Goal: Information Seeking & Learning: Learn about a topic

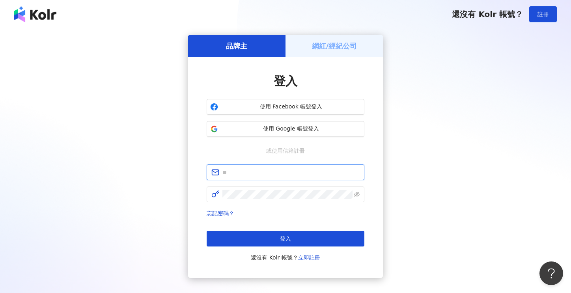
click at [259, 175] on input "text" at bounding box center [290, 172] width 137 height 9
type input "**********"
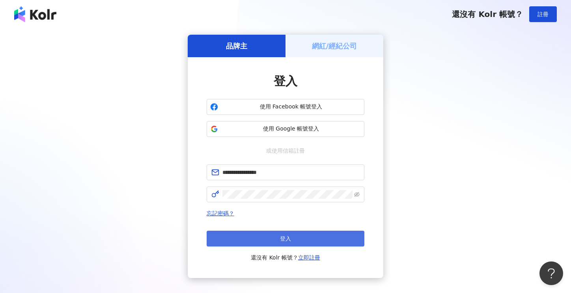
click at [259, 239] on button "登入" at bounding box center [285, 239] width 158 height 16
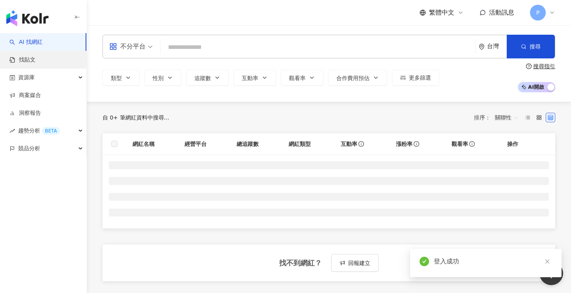
click at [23, 60] on link "找貼文" at bounding box center [22, 60] width 26 height 8
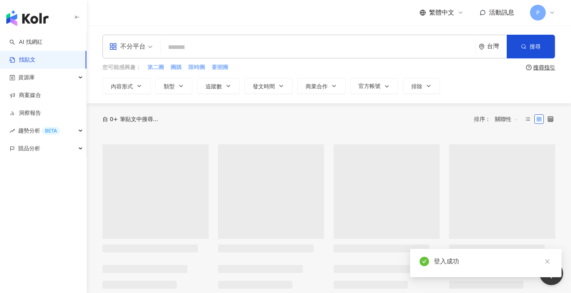
click at [186, 47] on input "search" at bounding box center [318, 47] width 308 height 17
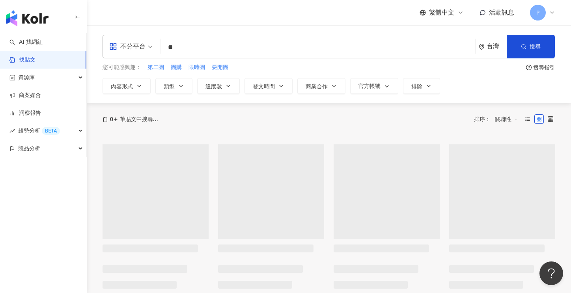
type input "*"
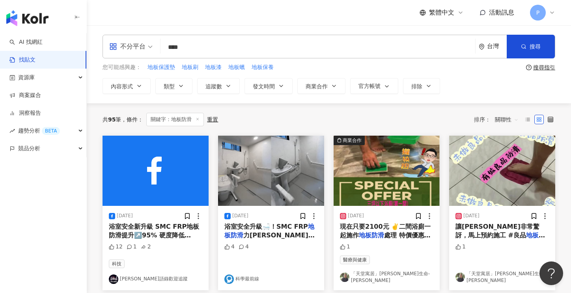
click at [178, 47] on input "****" at bounding box center [318, 47] width 308 height 17
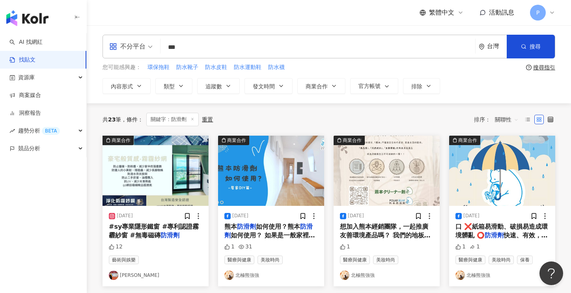
click at [173, 45] on input "***" at bounding box center [318, 47] width 308 height 17
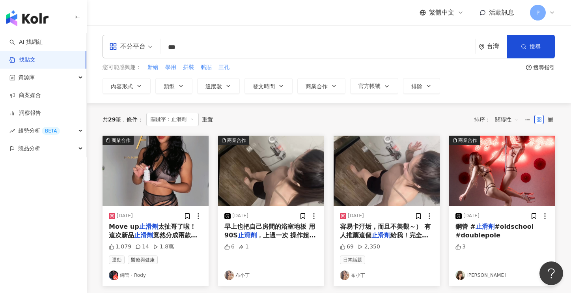
click at [206, 49] on input "***" at bounding box center [318, 47] width 308 height 17
type input "*"
click at [270, 67] on div "您可能感興趣： 新繪 學用 拼裝 黏貼 三孔" at bounding box center [312, 67] width 420 height 9
click at [175, 86] on button "類型" at bounding box center [173, 86] width 37 height 16
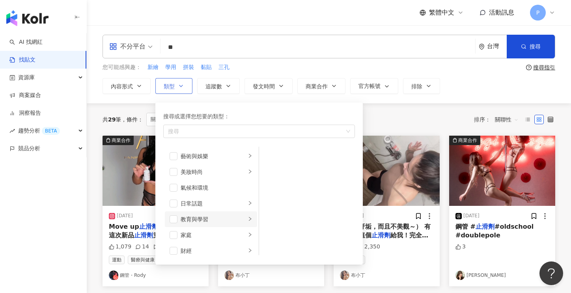
scroll to position [39, 0]
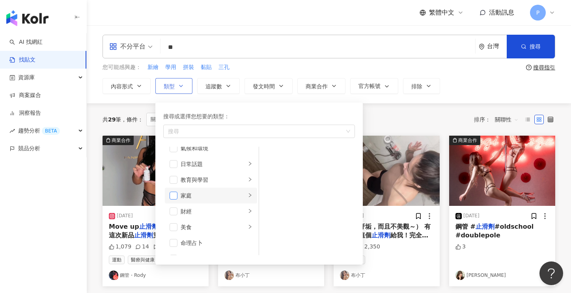
click at [170, 193] on span "button" at bounding box center [173, 195] width 8 height 8
click at [247, 195] on icon "right" at bounding box center [249, 195] width 5 height 5
click at [268, 154] on span "button" at bounding box center [269, 156] width 8 height 8
click at [515, 117] on span "關聯性" at bounding box center [507, 119] width 24 height 13
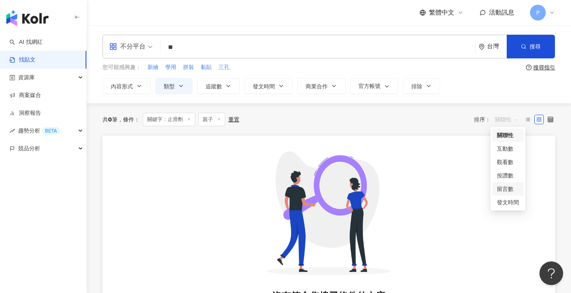
click at [500, 189] on div "留言數" at bounding box center [507, 188] width 22 height 9
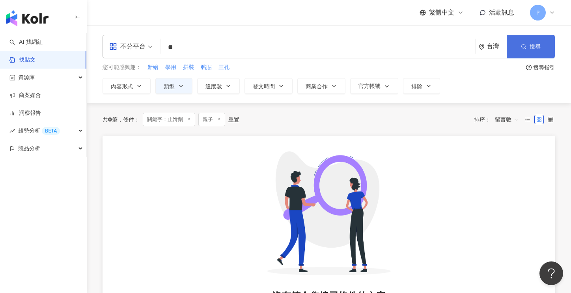
click at [535, 53] on button "搜尋" at bounding box center [530, 47] width 48 height 24
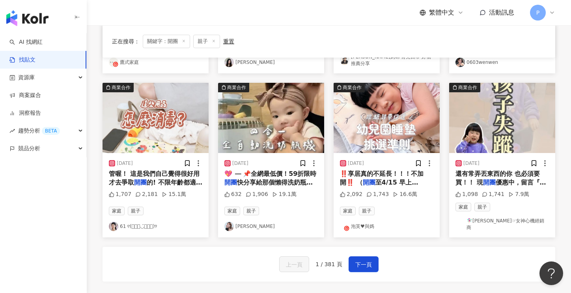
scroll to position [394, 0]
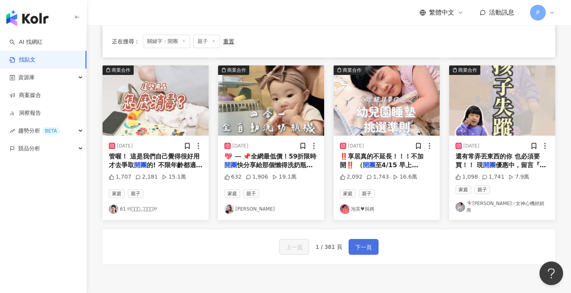
click at [365, 242] on span "下一頁" at bounding box center [363, 246] width 17 height 9
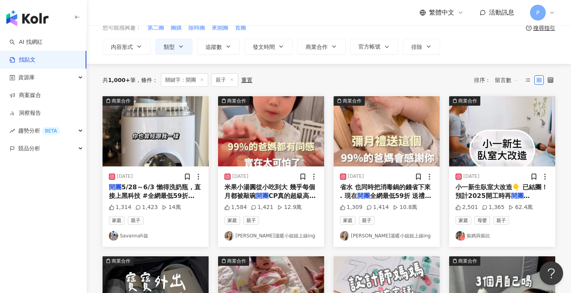
scroll to position [0, 0]
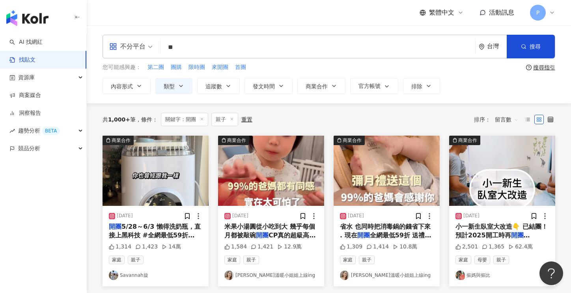
click at [225, 54] on input "**" at bounding box center [318, 47] width 308 height 17
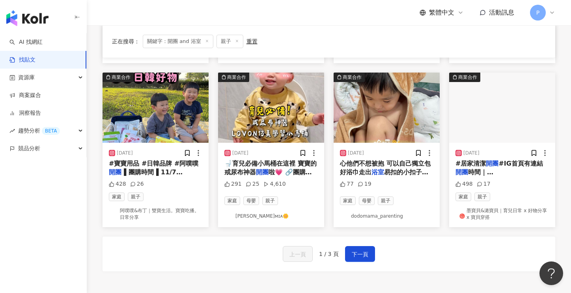
scroll to position [433, 0]
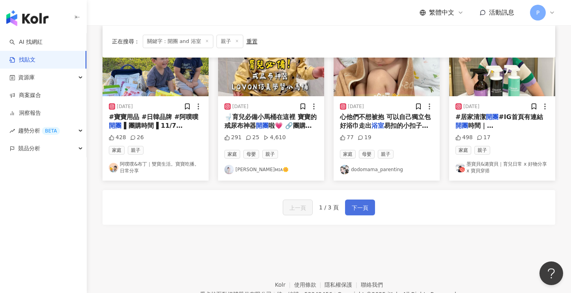
click at [359, 204] on span "下一頁" at bounding box center [359, 207] width 17 height 9
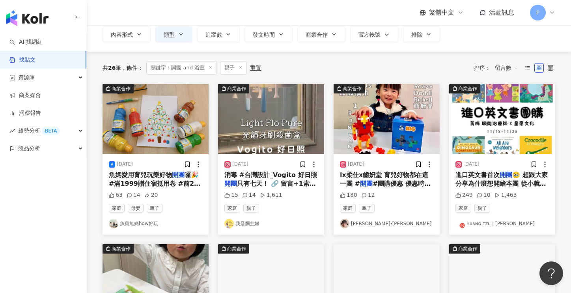
scroll to position [0, 0]
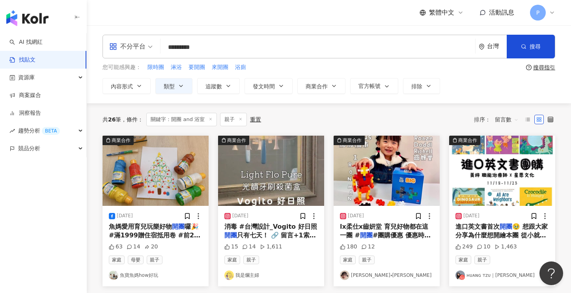
click at [214, 43] on input "*********" at bounding box center [318, 47] width 308 height 17
click at [214, 43] on input "**" at bounding box center [318, 47] width 308 height 17
type input "**"
click at [211, 121] on span at bounding box center [210, 119] width 4 height 4
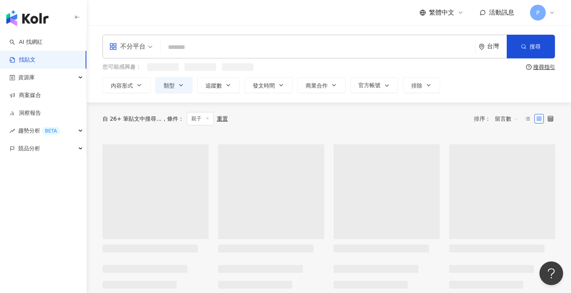
drag, startPoint x: 195, startPoint y: 41, endPoint x: 195, endPoint y: 45, distance: 4.0
click at [195, 41] on input "search" at bounding box center [318, 47] width 308 height 17
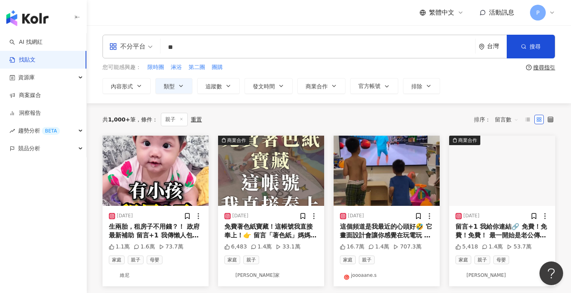
type input "***"
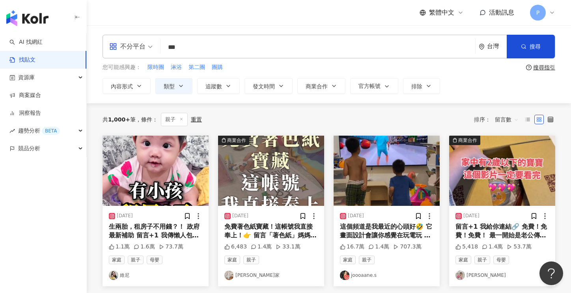
type input "****"
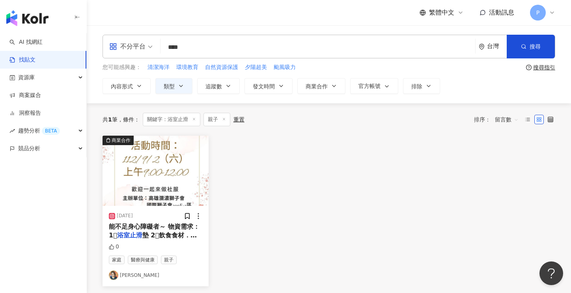
click at [208, 45] on input "****" at bounding box center [318, 47] width 308 height 17
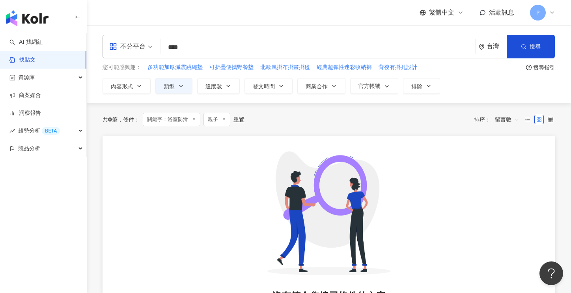
click at [208, 45] on input "****" at bounding box center [318, 47] width 308 height 17
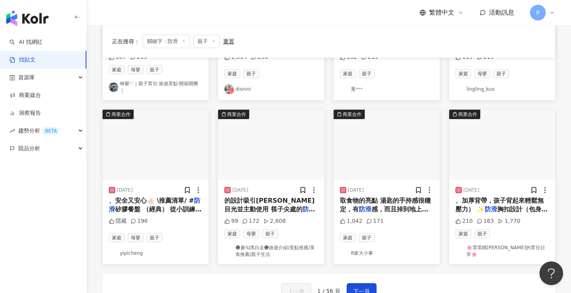
scroll to position [355, 0]
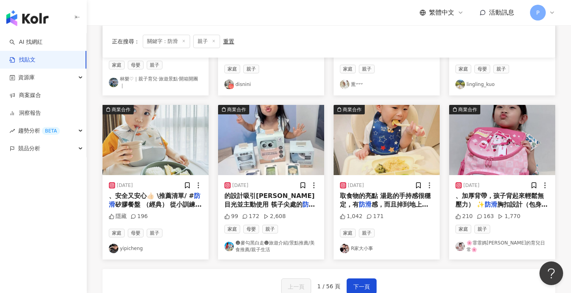
click at [494, 246] on link "🌸霏霏媽咪的育兒日常🌸" at bounding box center [501, 246] width 93 height 13
click at [356, 280] on button "下一頁" at bounding box center [361, 286] width 30 height 16
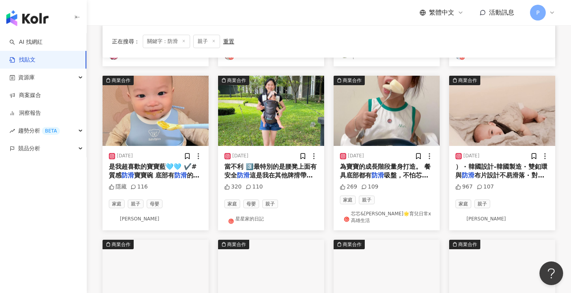
scroll to position [394, 0]
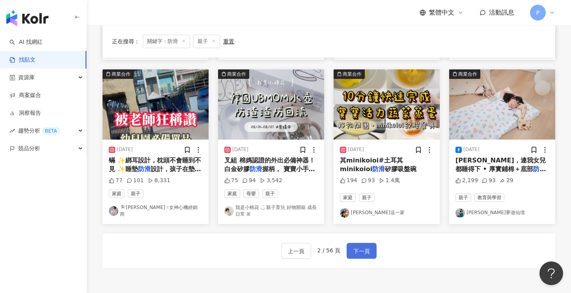
click at [356, 247] on span "下一頁" at bounding box center [361, 250] width 17 height 9
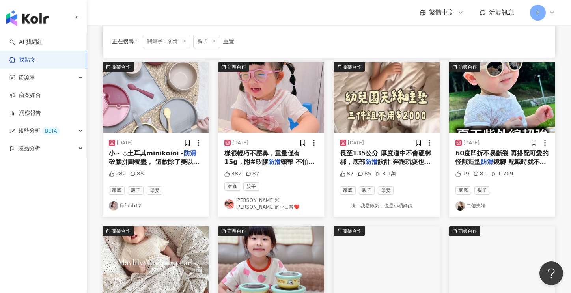
scroll to position [229, 0]
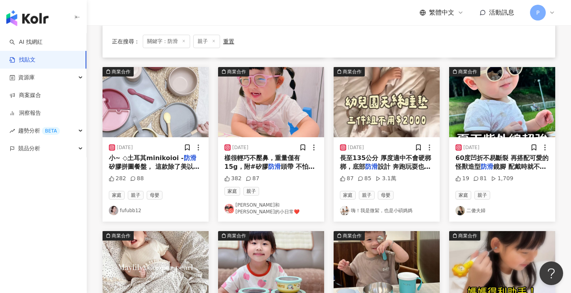
click at [368, 206] on link "嗨！我是微絜，也是小碩媽媽" at bounding box center [386, 210] width 93 height 9
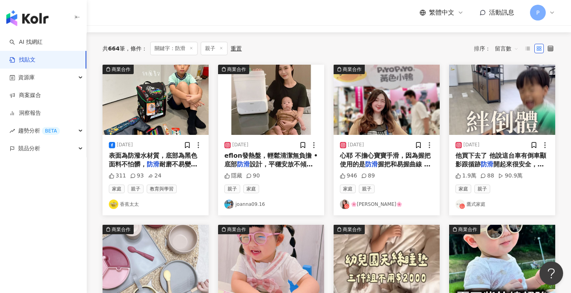
scroll to position [0, 0]
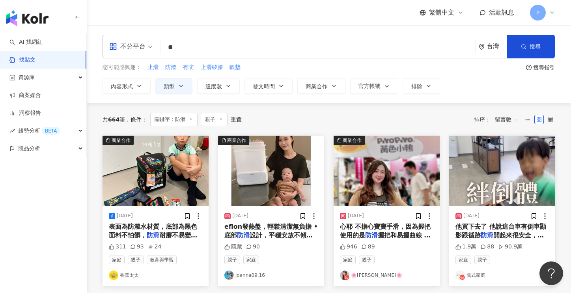
click at [206, 45] on input "**" at bounding box center [318, 47] width 308 height 17
type input "*"
type input "**"
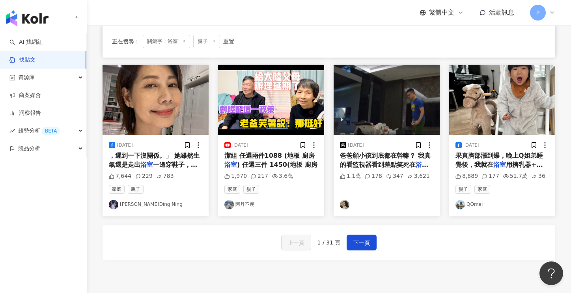
scroll to position [433, 0]
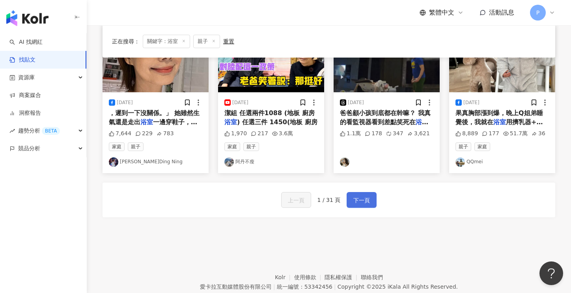
click at [359, 197] on span "下一頁" at bounding box center [361, 199] width 17 height 9
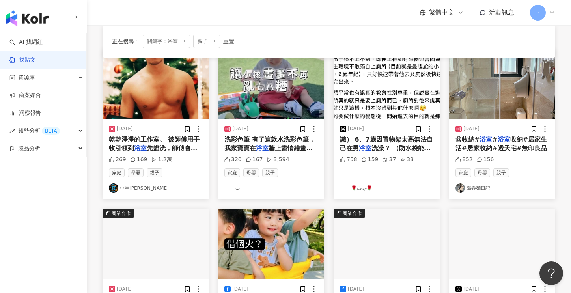
scroll to position [79, 0]
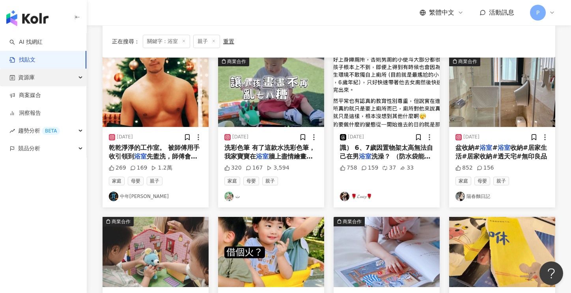
click at [39, 80] on div "資源庫" at bounding box center [43, 78] width 86 height 18
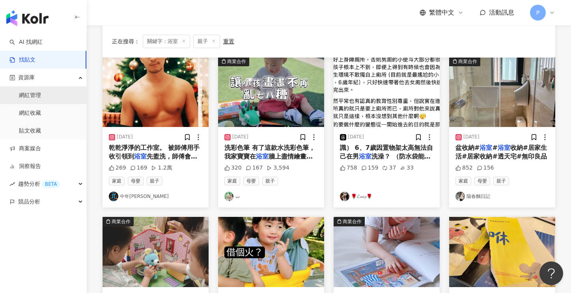
click at [30, 96] on link "網紅管理" at bounding box center [30, 95] width 22 height 8
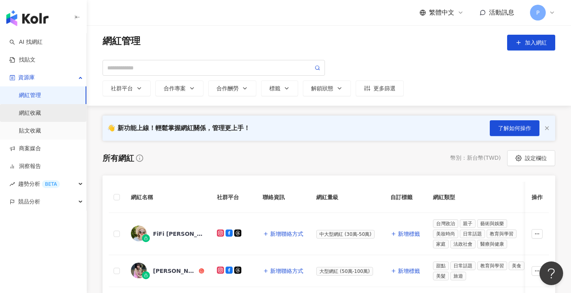
click at [33, 115] on link "網紅收藏" at bounding box center [30, 113] width 22 height 8
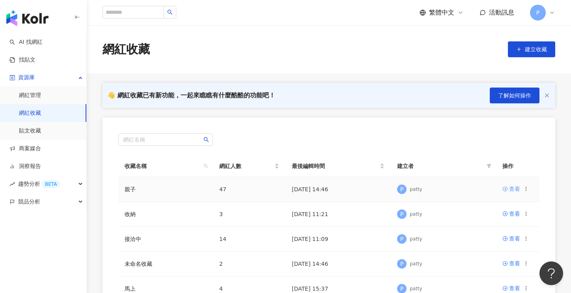
click at [517, 188] on div "查看" at bounding box center [514, 188] width 11 height 9
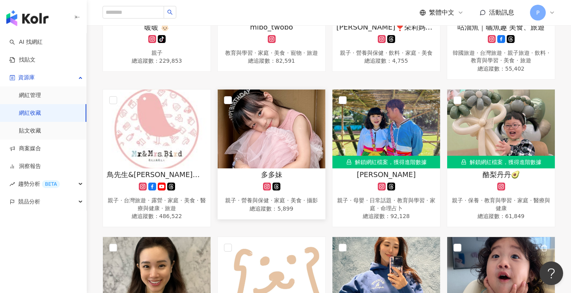
scroll to position [924, 0]
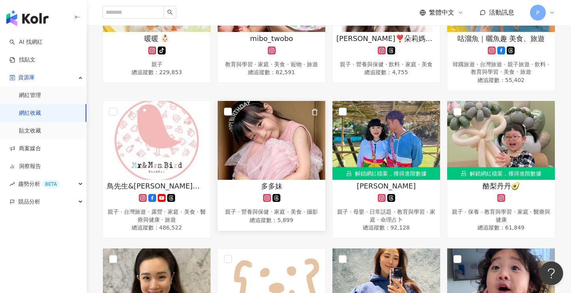
click at [275, 182] on span "多多妹" at bounding box center [271, 186] width 21 height 10
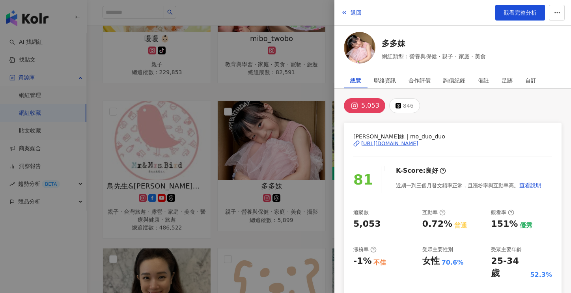
click at [409, 143] on div "[URL][DOMAIN_NAME]" at bounding box center [389, 143] width 57 height 7
click at [393, 41] on link "多多妹" at bounding box center [433, 43] width 104 height 11
click at [353, 14] on span "返回" at bounding box center [355, 12] width 11 height 6
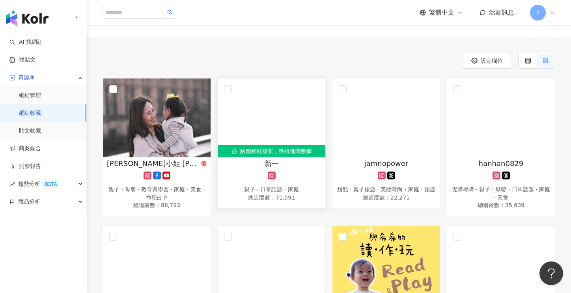
scroll to position [0, 0]
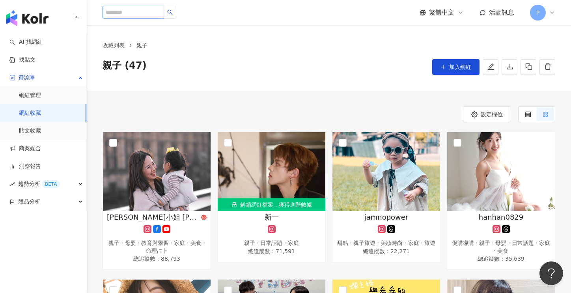
click at [137, 13] on input "search" at bounding box center [132, 12] width 61 height 13
click at [30, 62] on link "找貼文" at bounding box center [22, 60] width 26 height 8
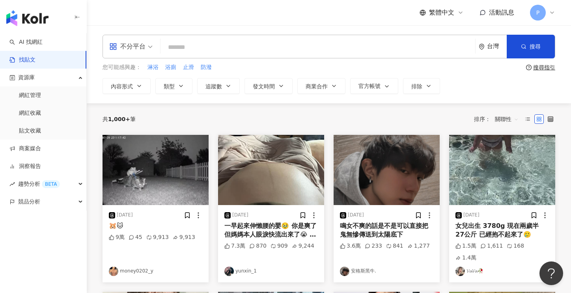
click at [186, 41] on input "search" at bounding box center [318, 47] width 308 height 17
type input "*"
type input "****"
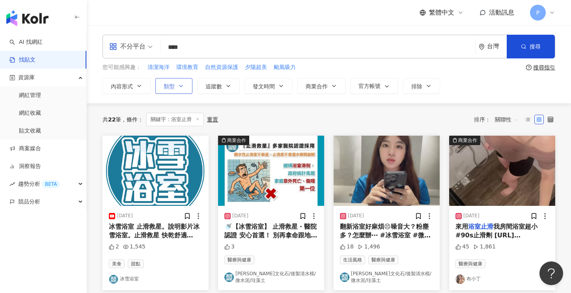
click at [180, 84] on icon "button" at bounding box center [181, 86] width 6 height 6
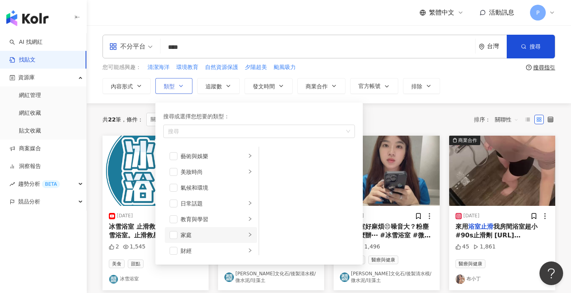
click at [197, 234] on div "家庭" at bounding box center [212, 235] width 65 height 9
click at [270, 171] on span "button" at bounding box center [269, 172] width 8 height 8
click at [515, 118] on span "關聯性" at bounding box center [507, 119] width 24 height 13
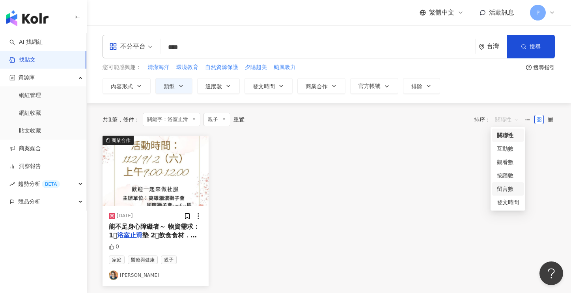
click at [502, 189] on div "留言數" at bounding box center [507, 188] width 22 height 9
click at [183, 89] on button "類型" at bounding box center [173, 86] width 37 height 16
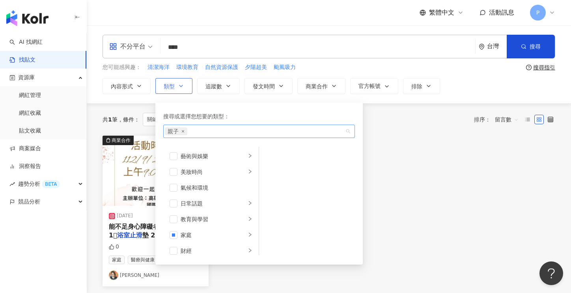
click at [182, 130] on icon "close" at bounding box center [183, 131] width 2 height 2
click at [534, 44] on span "搜尋" at bounding box center [534, 46] width 11 height 6
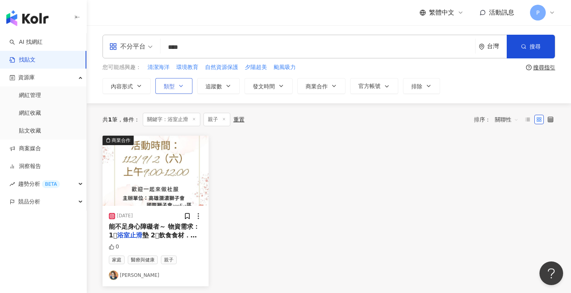
click at [225, 119] on line at bounding box center [224, 119] width 2 height 2
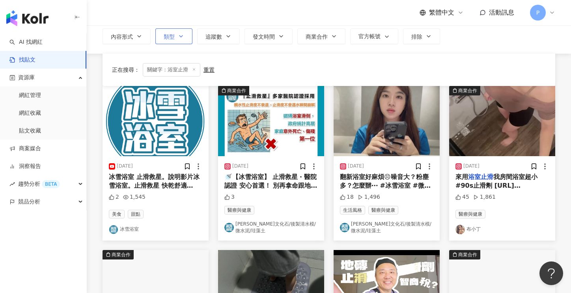
scroll to position [39, 0]
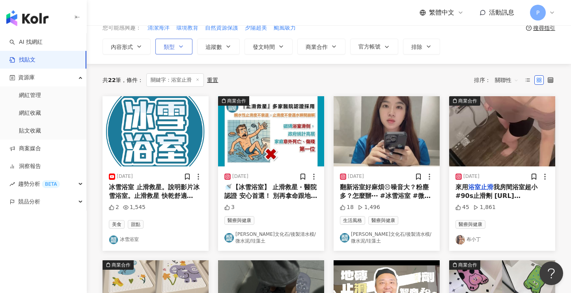
click at [480, 186] on mark "浴室止滑" at bounding box center [480, 186] width 25 height 7
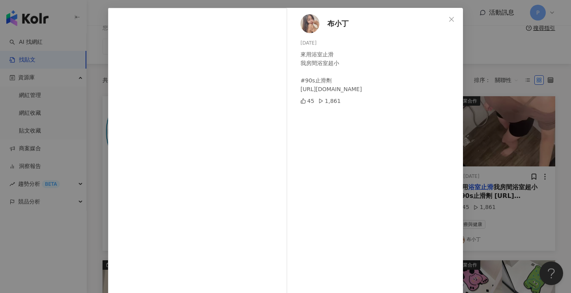
scroll to position [0, 0]
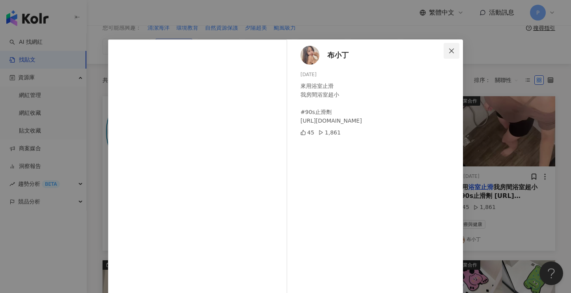
click at [443, 48] on span "Close" at bounding box center [451, 51] width 16 height 6
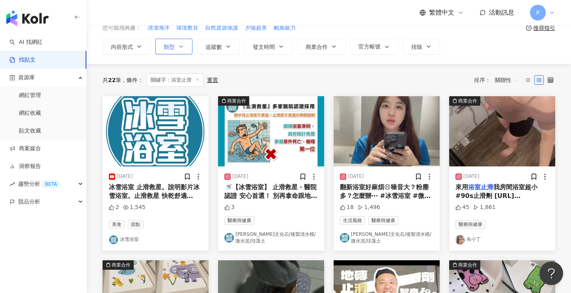
click at [515, 79] on span "關聯性" at bounding box center [507, 80] width 24 height 13
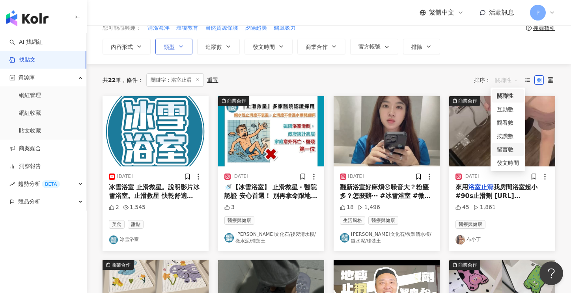
click at [504, 150] on div "留言數" at bounding box center [507, 149] width 22 height 9
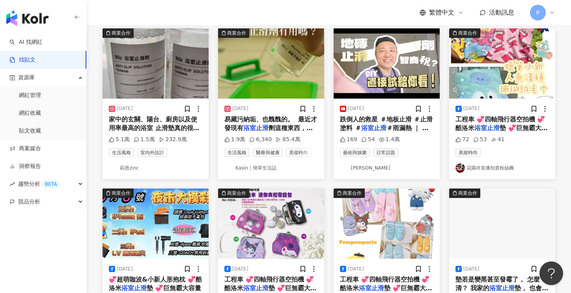
scroll to position [39, 0]
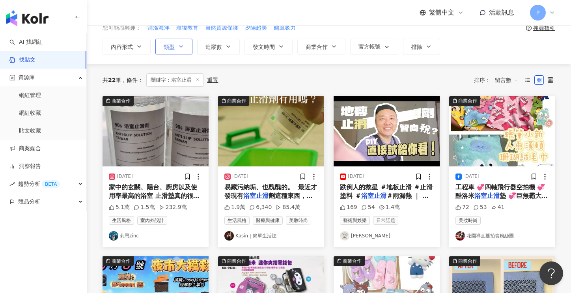
click at [154, 197] on span "家中的玄關、陽台、廚房以及使用率最高的浴室 止滑墊真的很難找到美觀、尺寸相符又好清潔… 要一次到位真的難上加難… 要是沒有擺放正確， 還有可能成為滑倒的幫凶!…" at bounding box center [155, 284] width 93 height 202
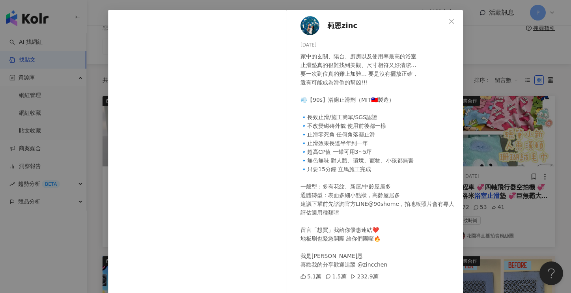
scroll to position [61, 0]
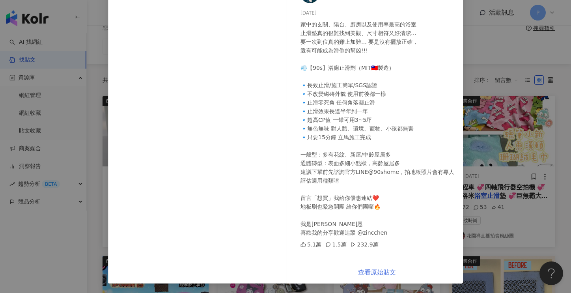
click at [368, 270] on link "查看原始貼文" at bounding box center [377, 271] width 38 height 7
click at [485, 36] on div "莉恩zinc 2025/5/27 家中的玄關、陽台、廚房以及使用率最高的浴室 止滑墊真的很難找到美觀、尺寸相符又好清潔… 要一次到位真的難上加難… 要是沒有擺…" at bounding box center [285, 146] width 571 height 293
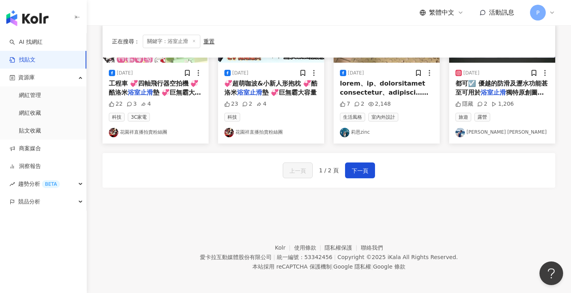
scroll to position [464, 0]
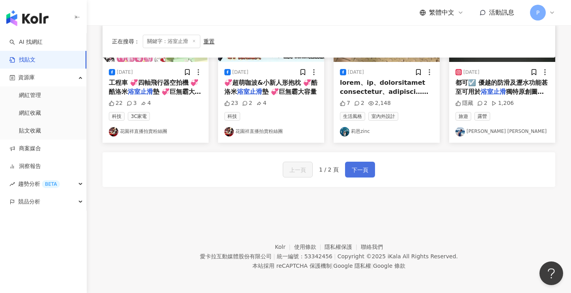
click at [353, 165] on span "下一頁" at bounding box center [359, 169] width 17 height 9
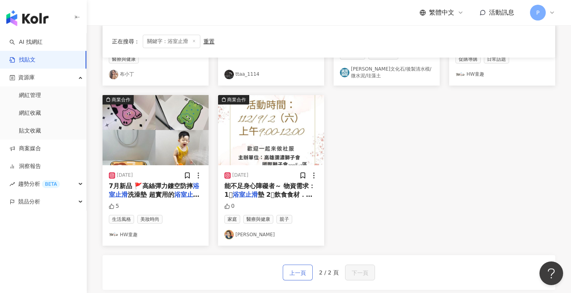
scroll to position [433, 0]
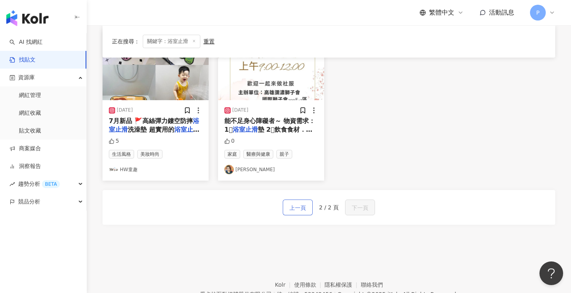
click at [301, 205] on span "上一頁" at bounding box center [297, 207] width 17 height 9
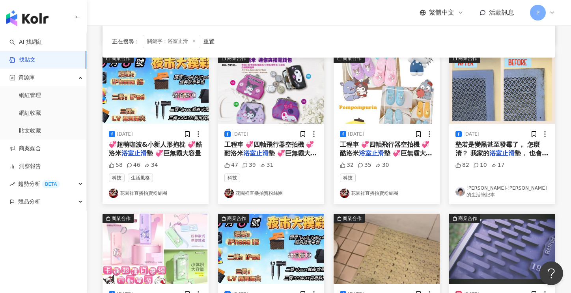
scroll to position [307, 0]
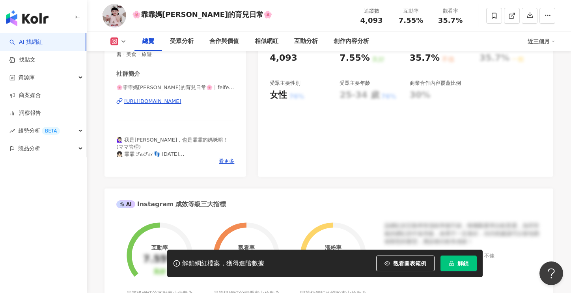
click at [165, 102] on div "https://www.instagram.com/feifeimom0605/" at bounding box center [152, 101] width 57 height 7
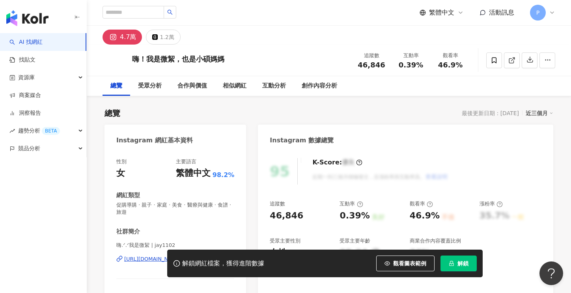
scroll to position [118, 0]
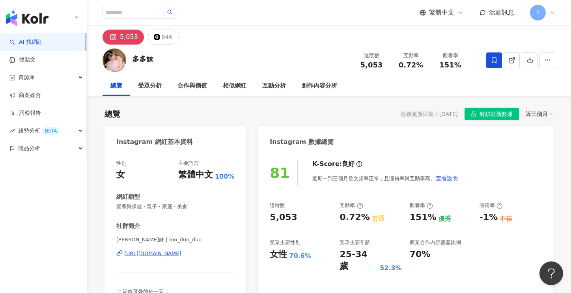
click at [37, 15] on img "button" at bounding box center [27, 18] width 42 height 16
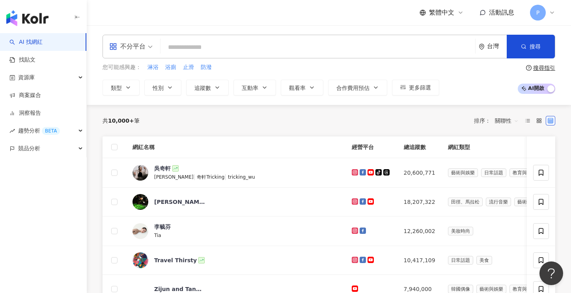
click at [197, 44] on input "search" at bounding box center [318, 47] width 308 height 15
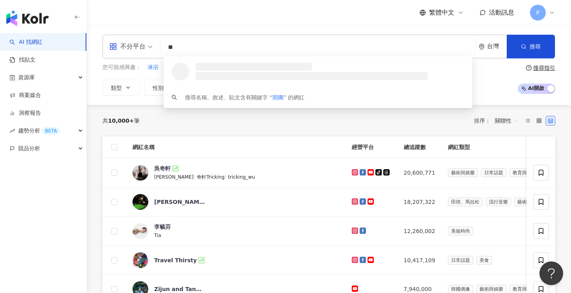
type input "**"
click at [147, 108] on div "共 10,000+ 筆 排序： 關聯性" at bounding box center [328, 121] width 452 height 32
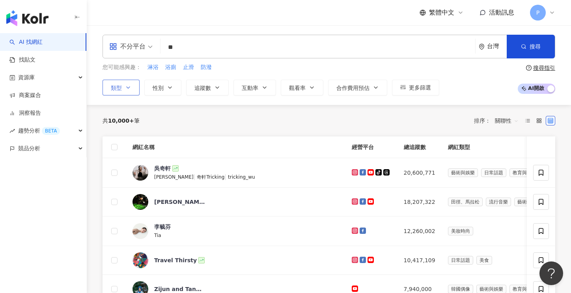
click at [129, 83] on button "類型" at bounding box center [120, 88] width 37 height 16
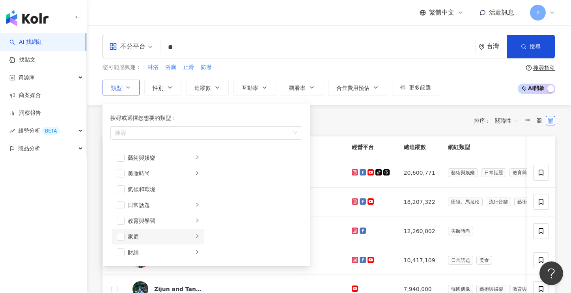
click at [138, 235] on div "家庭" at bounding box center [160, 236] width 65 height 9
click at [216, 171] on span "button" at bounding box center [216, 173] width 8 height 8
click at [511, 122] on span "關聯性" at bounding box center [507, 120] width 24 height 13
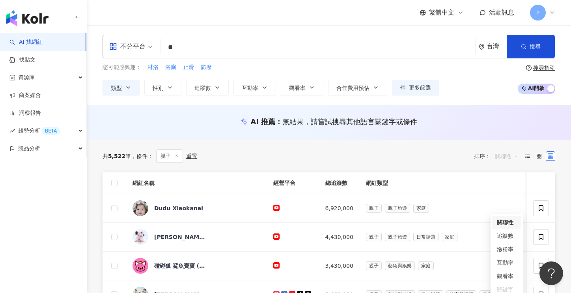
click at [500, 156] on span "關聯性" at bounding box center [507, 156] width 24 height 13
click at [511, 157] on span "關聯性" at bounding box center [507, 156] width 24 height 13
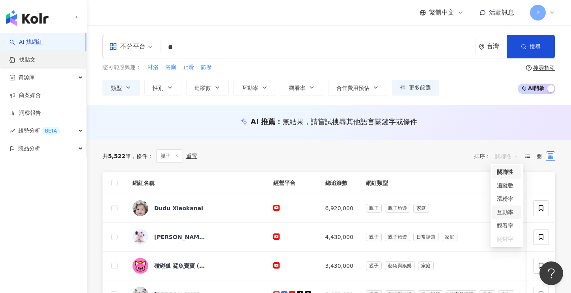
click at [23, 58] on link "找貼文" at bounding box center [22, 60] width 26 height 8
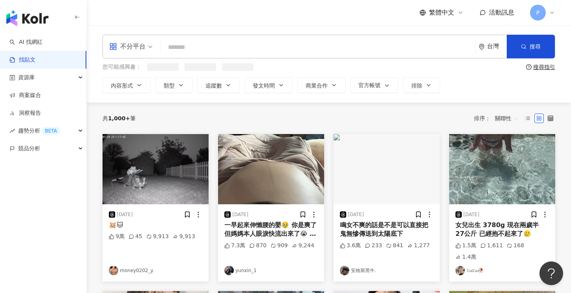
click at [208, 46] on input "search" at bounding box center [318, 47] width 308 height 17
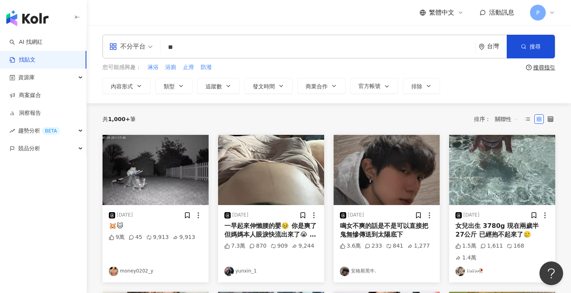
type input "**"
click at [128, 97] on div "不分平台 開團 ** 台灣 搜尋 您可能感興趣： 淋浴 浴廁 止滑 防潑 搜尋指引 內容形式 類型 追蹤數 發文時間 商業合作 官方帳號 排除" at bounding box center [329, 64] width 484 height 78
click at [180, 88] on icon "button" at bounding box center [181, 86] width 6 height 6
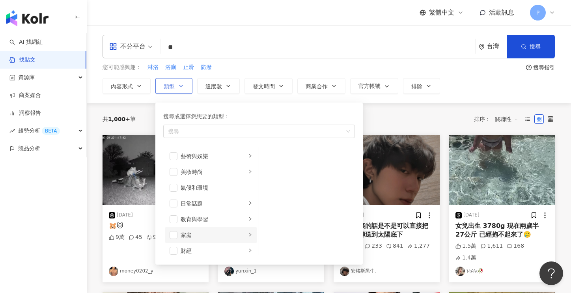
click at [185, 234] on div "家庭" at bounding box center [212, 235] width 65 height 9
click at [272, 169] on span "button" at bounding box center [269, 172] width 8 height 8
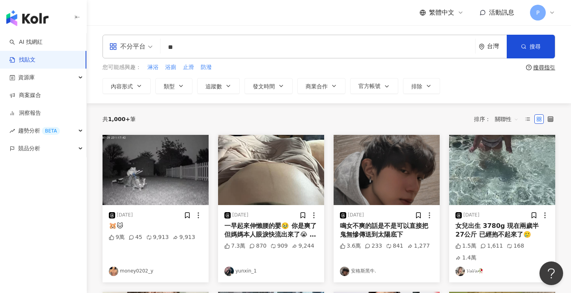
click at [479, 90] on div "內容形式 類型 搜尋或選擇您想要的類型： 親子 藝術與娛樂 美妝時尚 氣候和環境 日常話題 教育與學習 家庭 財經 美食 命理占卜 遊戲 法政社會 生活風格 …" at bounding box center [328, 86] width 452 height 16
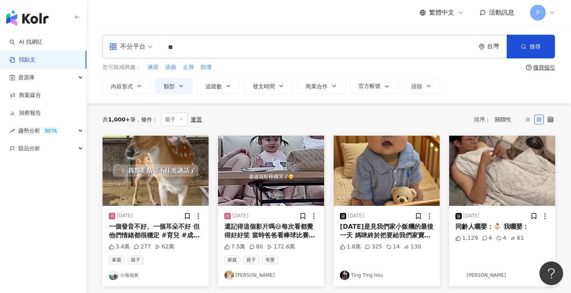
click at [514, 118] on span "關聯性" at bounding box center [507, 119] width 24 height 13
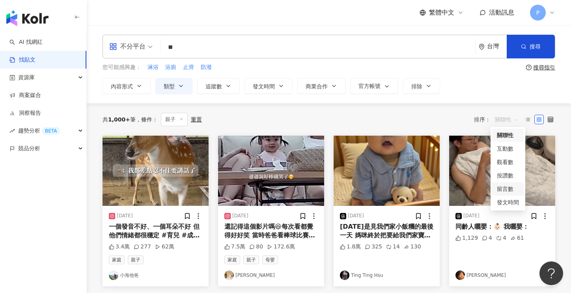
click at [504, 191] on div "留言數" at bounding box center [507, 188] width 22 height 9
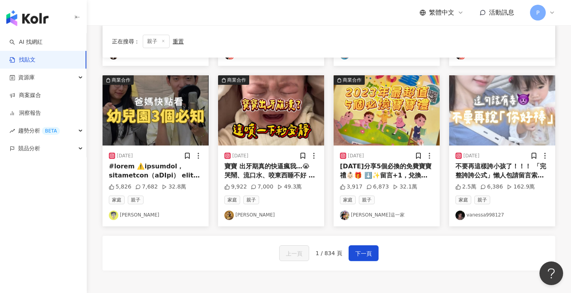
scroll to position [394, 0]
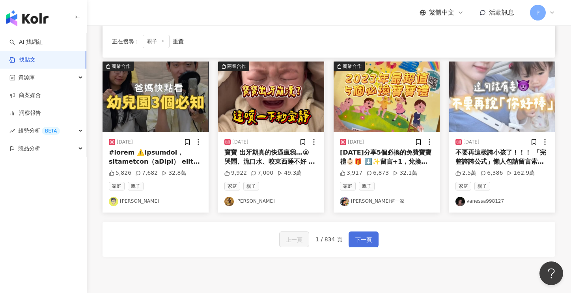
click at [363, 235] on span "下一頁" at bounding box center [363, 239] width 17 height 9
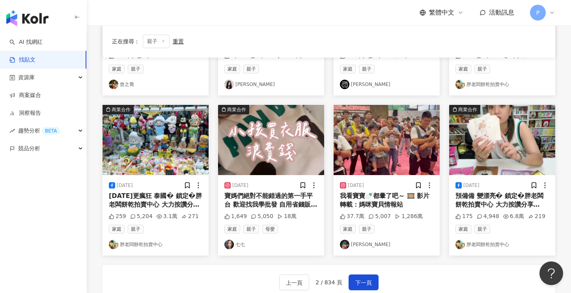
scroll to position [433, 0]
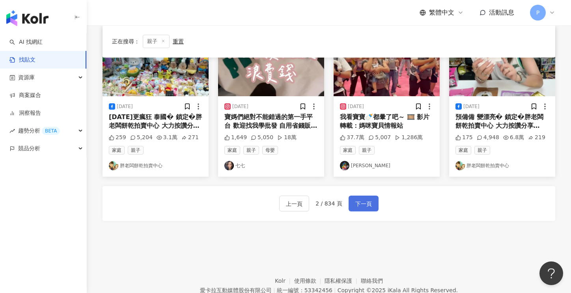
click at [364, 205] on span "下一頁" at bounding box center [363, 203] width 17 height 9
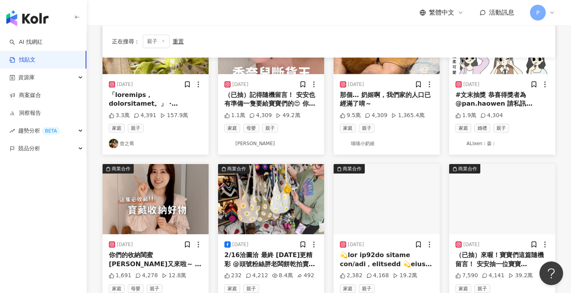
scroll to position [394, 0]
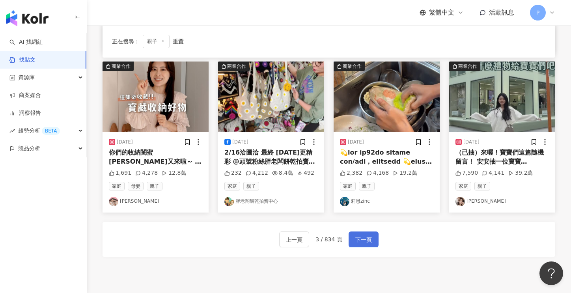
click at [363, 238] on span "下一頁" at bounding box center [363, 239] width 17 height 9
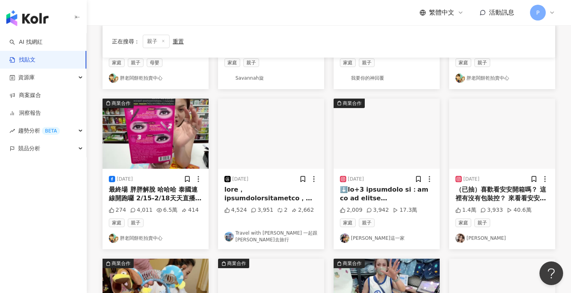
scroll to position [355, 0]
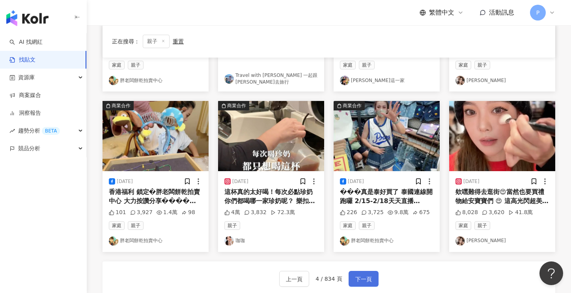
click at [364, 277] on span "下一頁" at bounding box center [363, 278] width 17 height 9
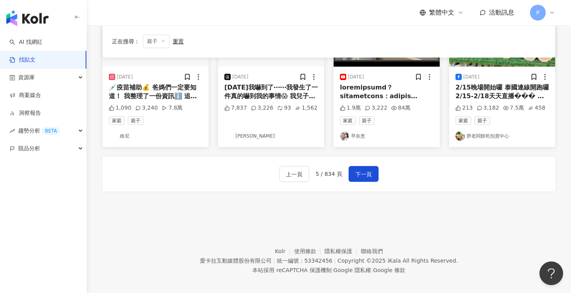
scroll to position [464, 0]
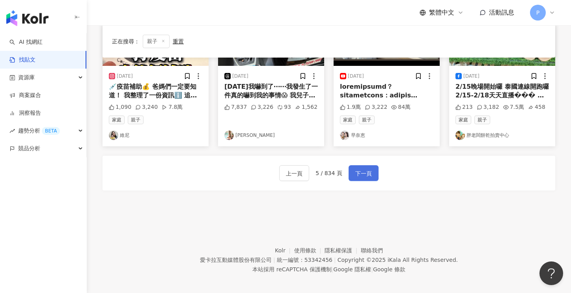
click at [363, 169] on span "下一頁" at bounding box center [363, 173] width 17 height 9
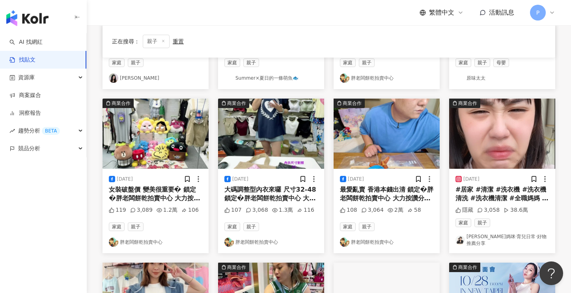
scroll to position [355, 0]
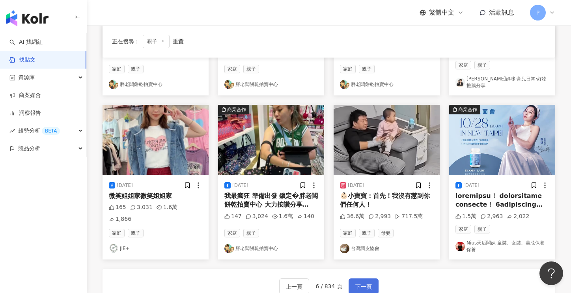
click at [361, 282] on span "下一頁" at bounding box center [363, 286] width 17 height 9
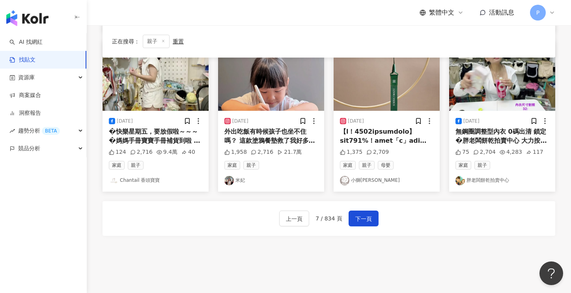
scroll to position [433, 0]
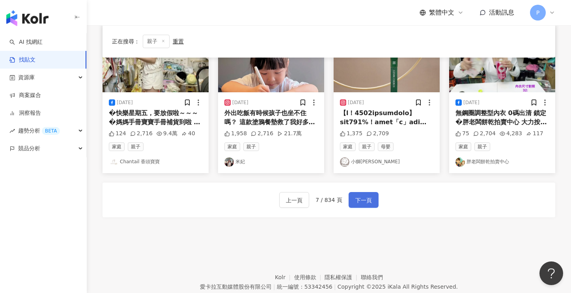
click at [357, 196] on span "下一頁" at bounding box center [363, 199] width 17 height 9
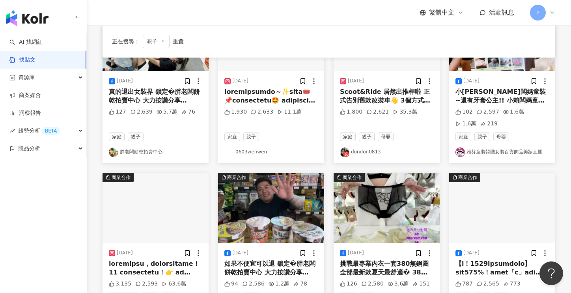
scroll to position [409, 0]
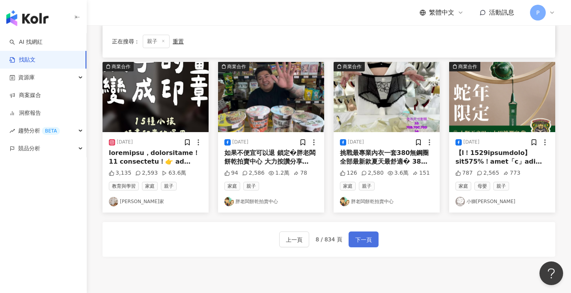
click at [363, 236] on span "下一頁" at bounding box center [363, 239] width 17 height 9
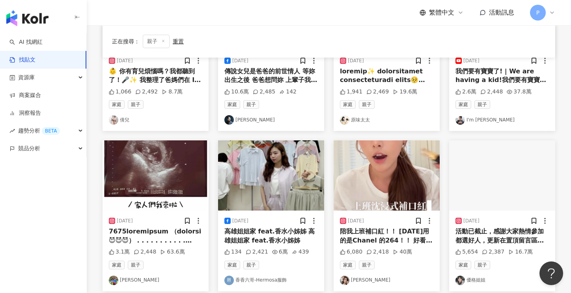
scroll to position [464, 0]
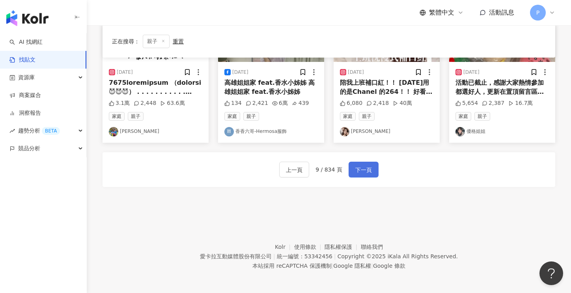
click at [362, 167] on span "下一頁" at bounding box center [363, 169] width 17 height 9
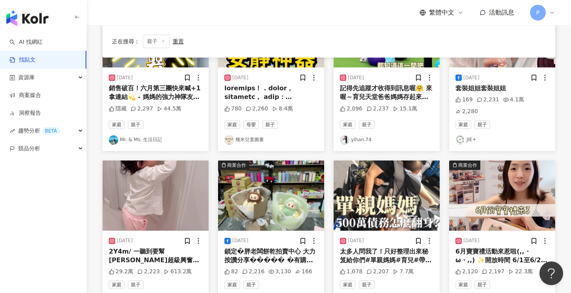
scroll to position [355, 0]
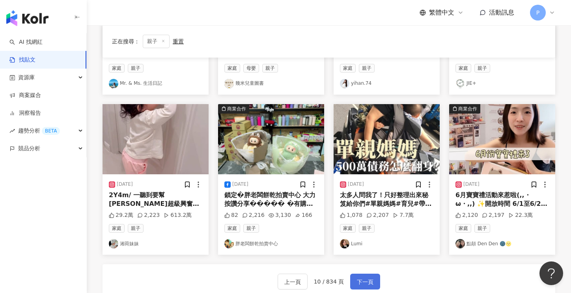
click at [357, 277] on span "下一頁" at bounding box center [365, 281] width 17 height 9
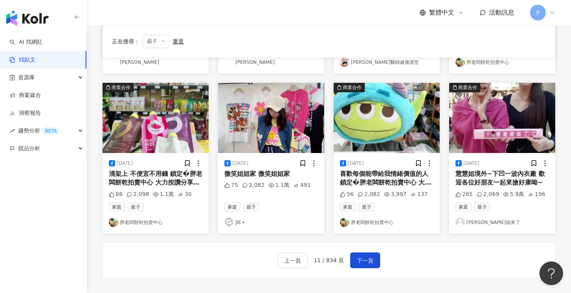
scroll to position [394, 0]
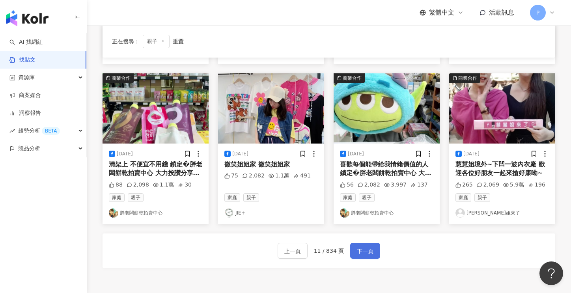
click at [361, 252] on span "下一頁" at bounding box center [365, 250] width 17 height 9
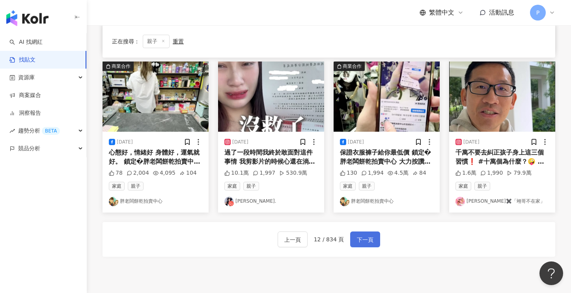
click at [361, 238] on span "下一頁" at bounding box center [365, 239] width 17 height 9
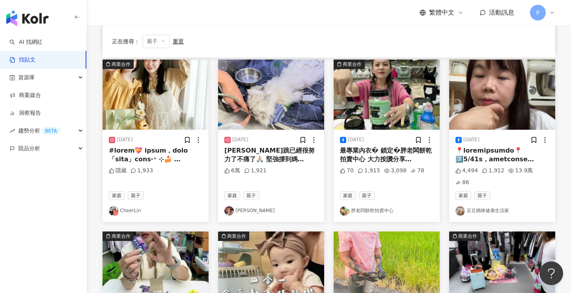
scroll to position [398, 0]
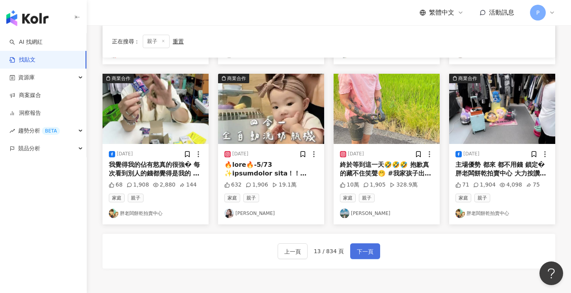
click at [367, 247] on span "下一頁" at bounding box center [365, 251] width 17 height 9
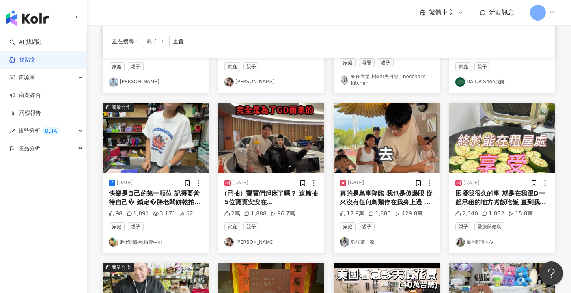
scroll to position [433, 0]
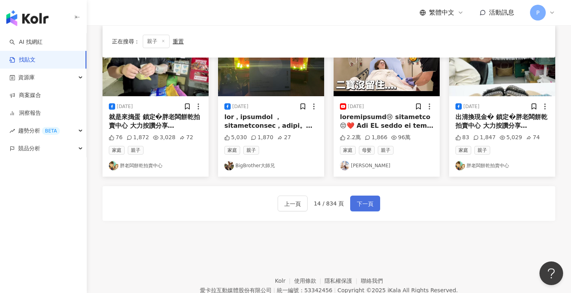
click at [361, 200] on span "下一頁" at bounding box center [365, 203] width 17 height 9
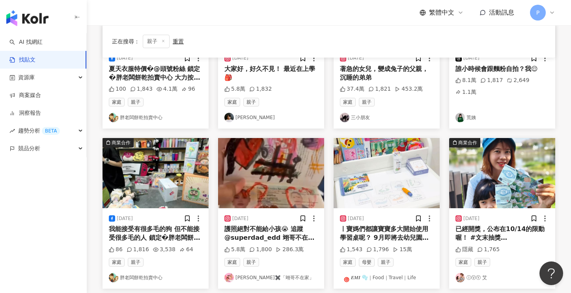
scroll to position [355, 0]
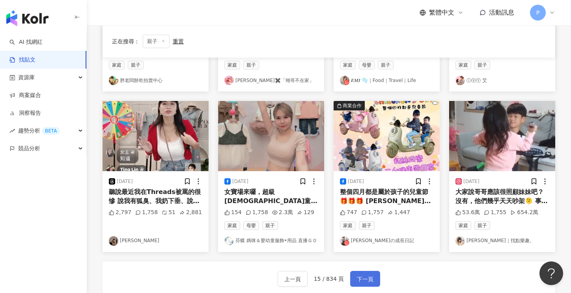
click at [358, 279] on span "下一頁" at bounding box center [365, 278] width 17 height 9
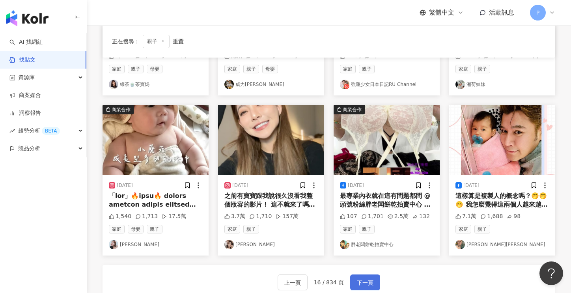
click at [360, 278] on span "下一頁" at bounding box center [365, 282] width 17 height 9
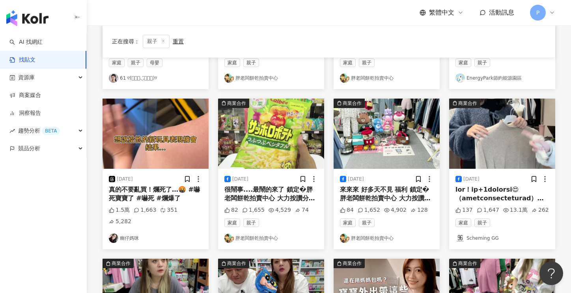
scroll to position [394, 0]
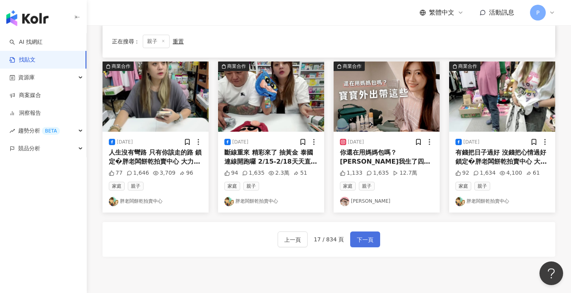
click at [361, 238] on span "下一頁" at bounding box center [365, 239] width 17 height 9
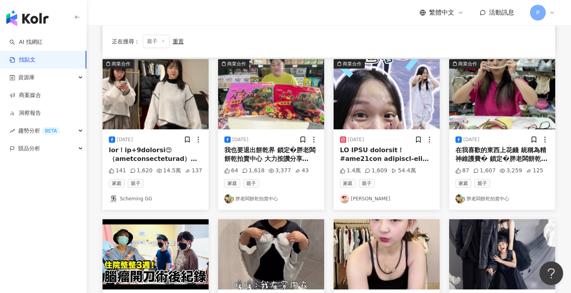
scroll to position [433, 0]
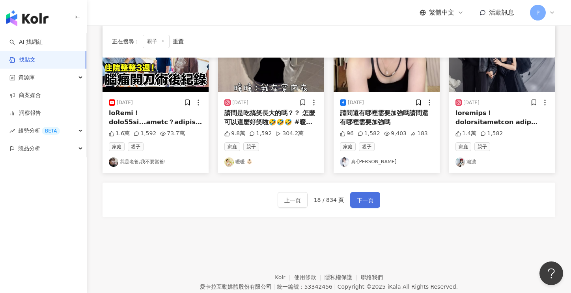
click at [363, 199] on span "下一頁" at bounding box center [365, 199] width 17 height 9
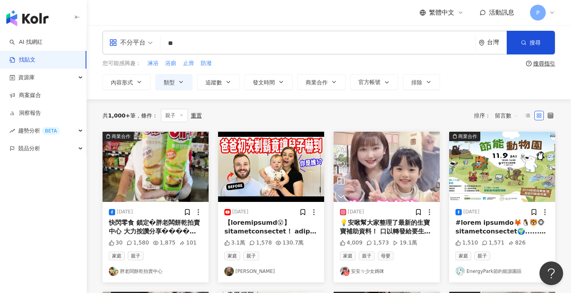
scroll to position [0, 0]
